Goal: Task Accomplishment & Management: Use online tool/utility

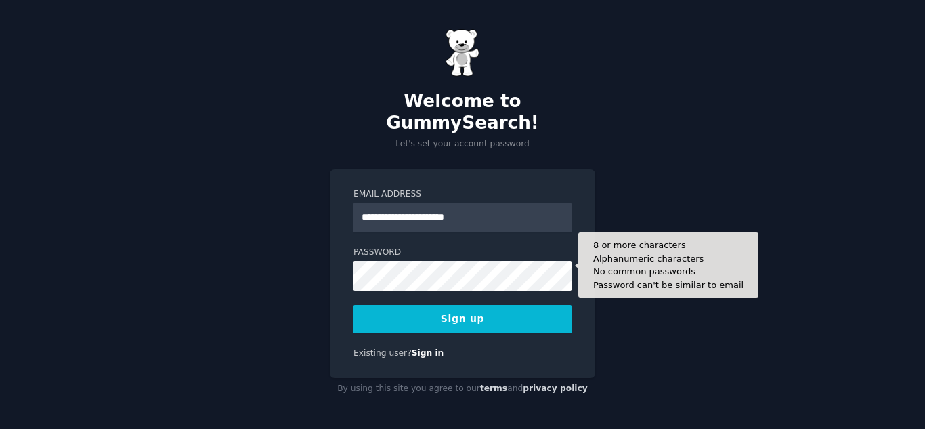
type input "**********"
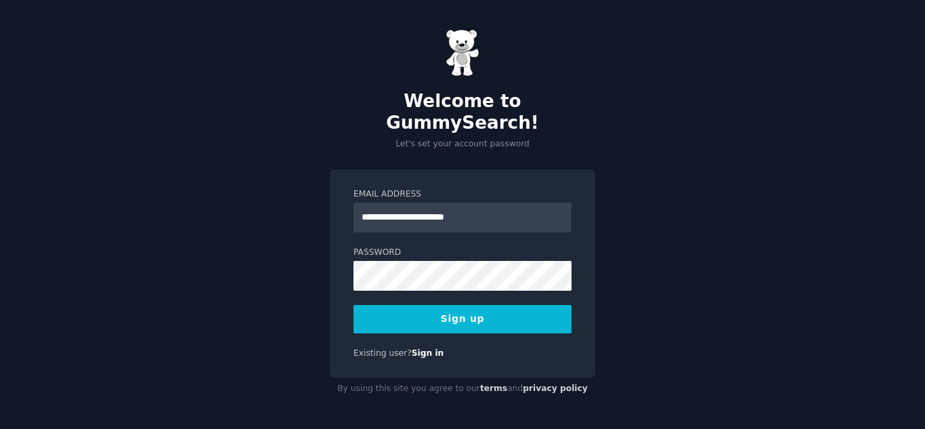
click at [490, 317] on button "Sign up" at bounding box center [462, 319] width 218 height 28
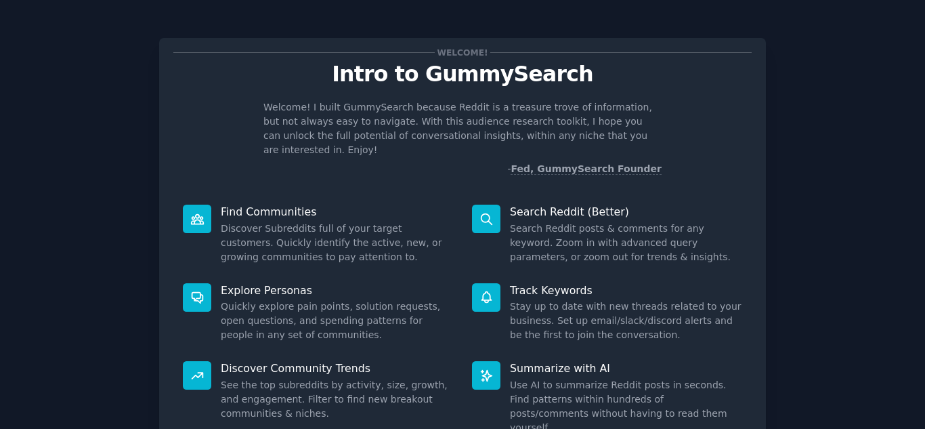
scroll to position [102, 0]
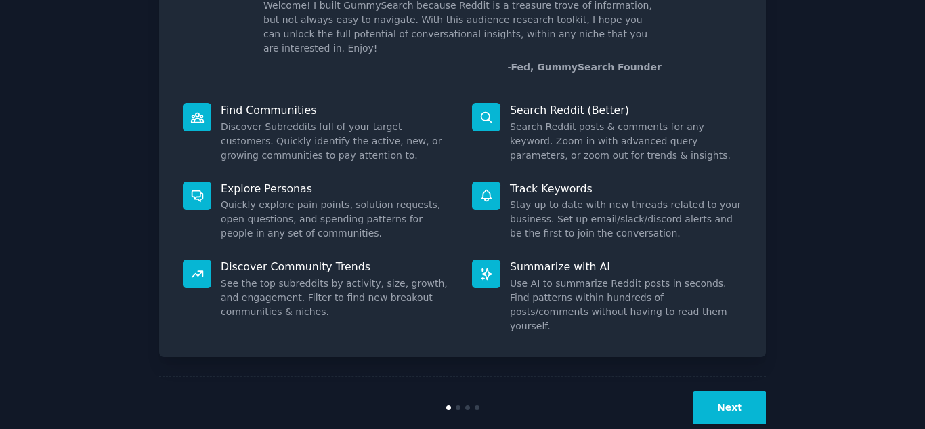
click at [714, 391] on button "Next" at bounding box center [729, 407] width 72 height 33
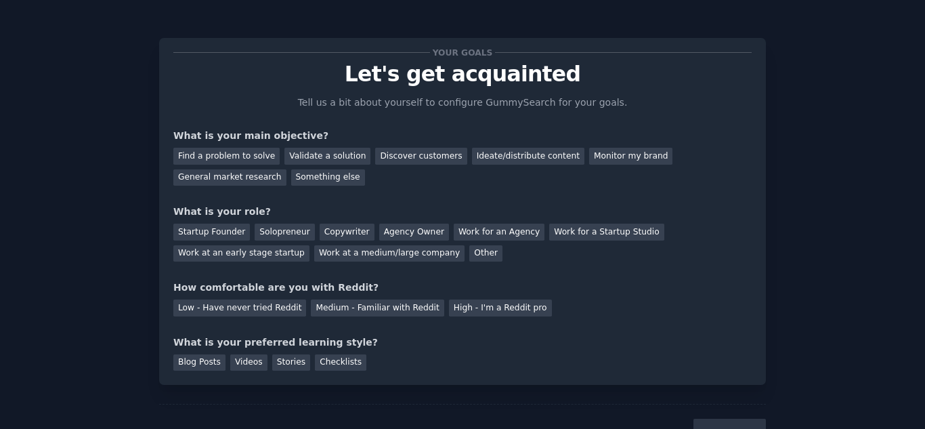
click at [240, 158] on div "Find a problem to solve" at bounding box center [226, 156] width 106 height 17
click at [318, 162] on div "Validate a solution" at bounding box center [327, 156] width 86 height 17
click at [395, 152] on div "Discover customers" at bounding box center [420, 156] width 91 height 17
click at [261, 232] on div "Solopreneur" at bounding box center [285, 231] width 60 height 17
click at [449, 305] on div "High - I'm a Reddit pro" at bounding box center [500, 307] width 103 height 17
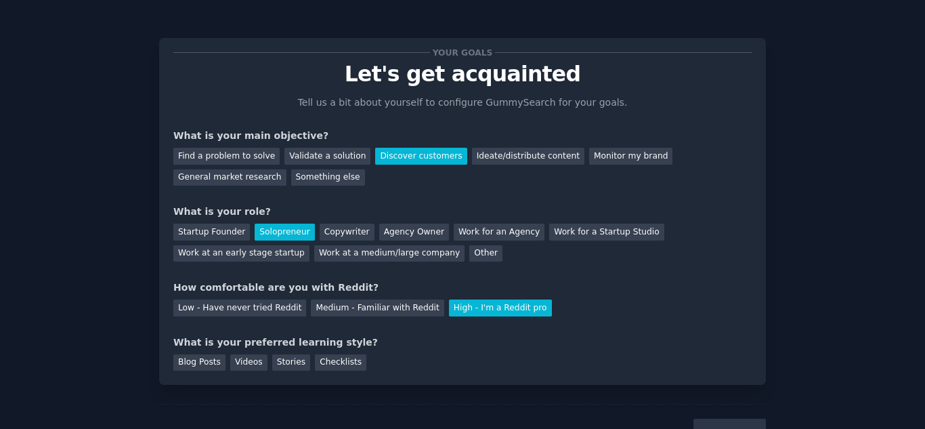
click at [200, 363] on div "Blog Posts" at bounding box center [199, 362] width 52 height 17
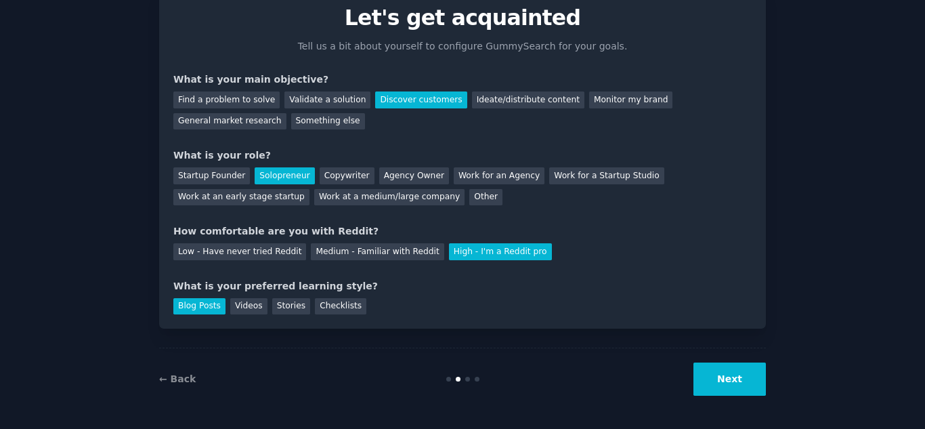
click at [716, 382] on button "Next" at bounding box center [729, 378] width 72 height 33
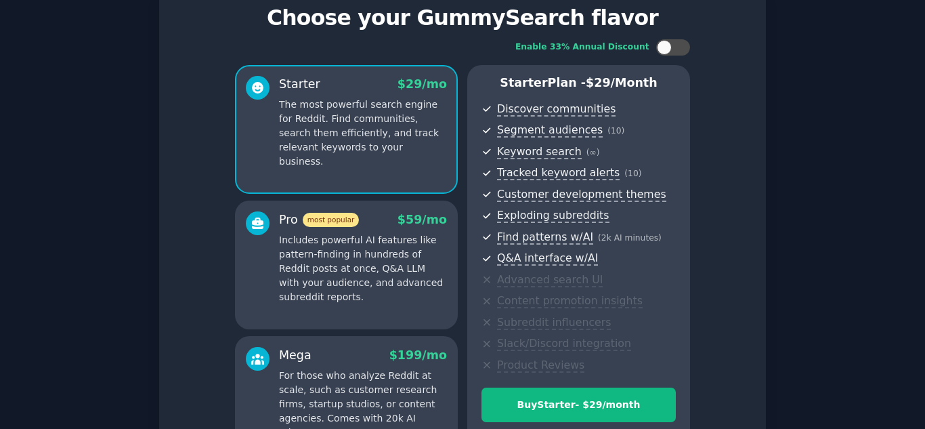
scroll to position [221, 0]
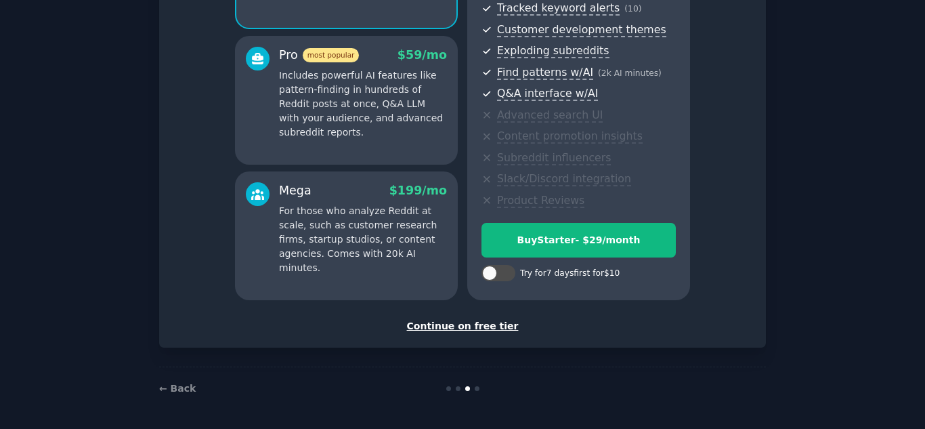
click at [479, 328] on div "Continue on free tier" at bounding box center [462, 326] width 578 height 14
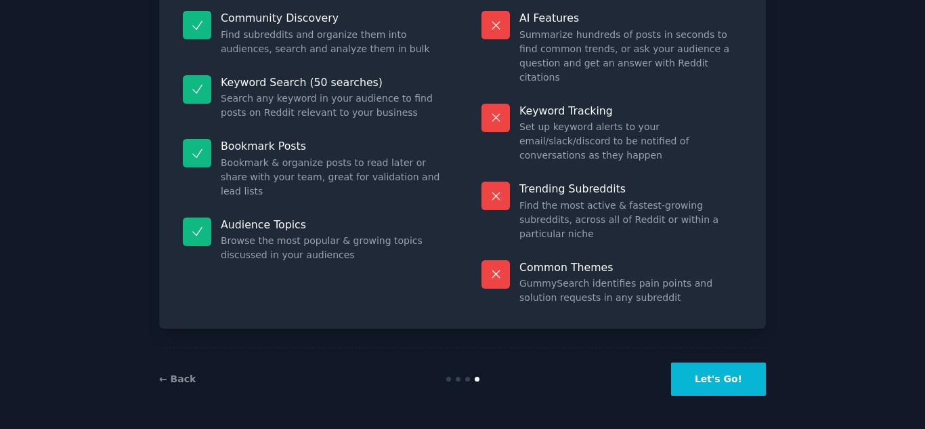
scroll to position [99, 0]
